Goal: Information Seeking & Learning: Check status

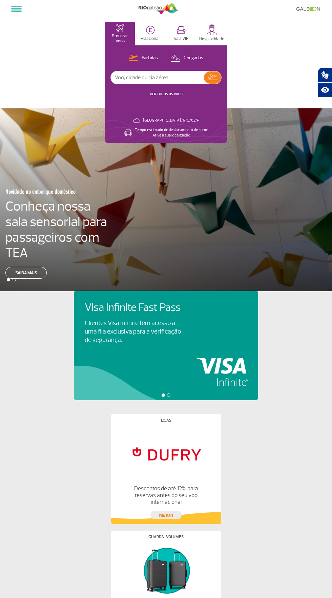
click at [170, 78] on input "text" at bounding box center [157, 77] width 93 height 13
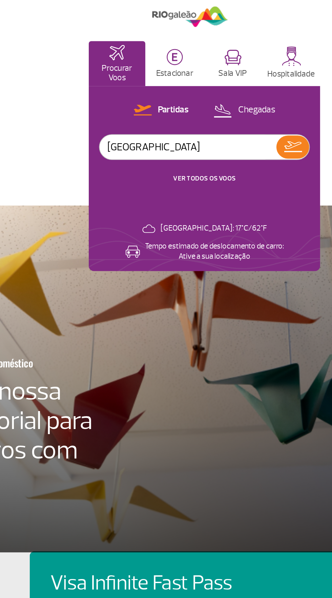
type input "[GEOGRAPHIC_DATA]"
click at [214, 81] on button at bounding box center [212, 77] width 17 height 12
